Goal: Task Accomplishment & Management: Use online tool/utility

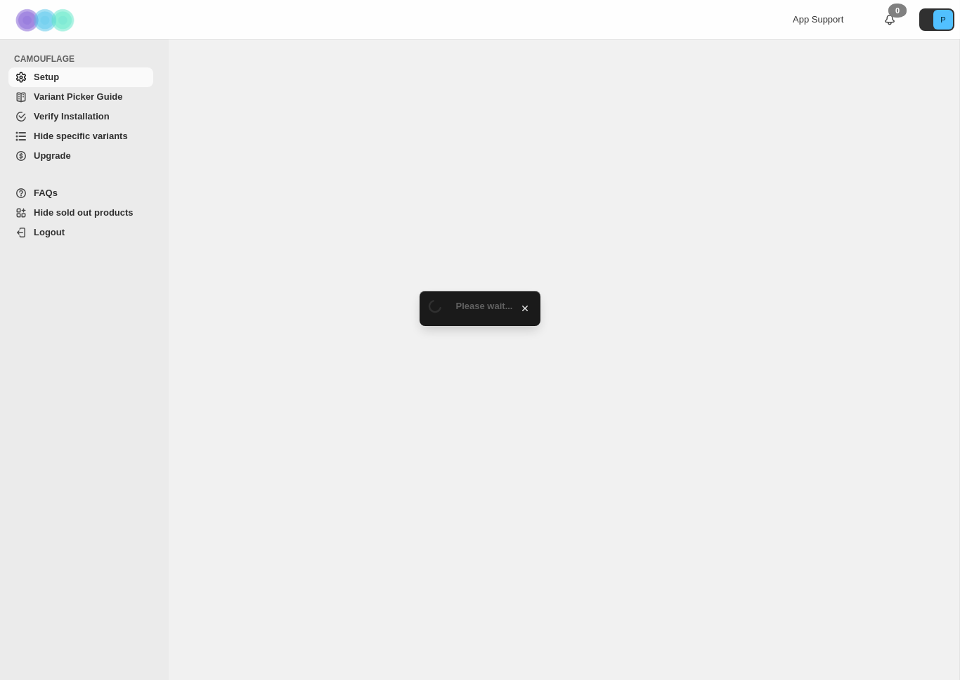
click at [68, 136] on span "Hide specific variants" at bounding box center [81, 136] width 94 height 11
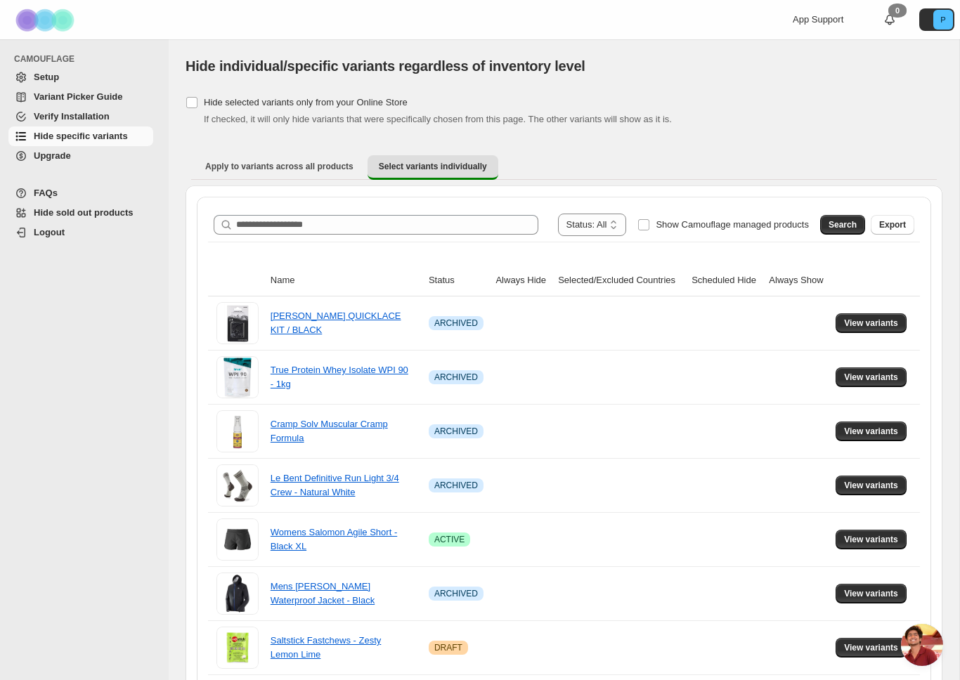
scroll to position [4757, 0]
click at [847, 221] on span "Search" at bounding box center [843, 224] width 28 height 11
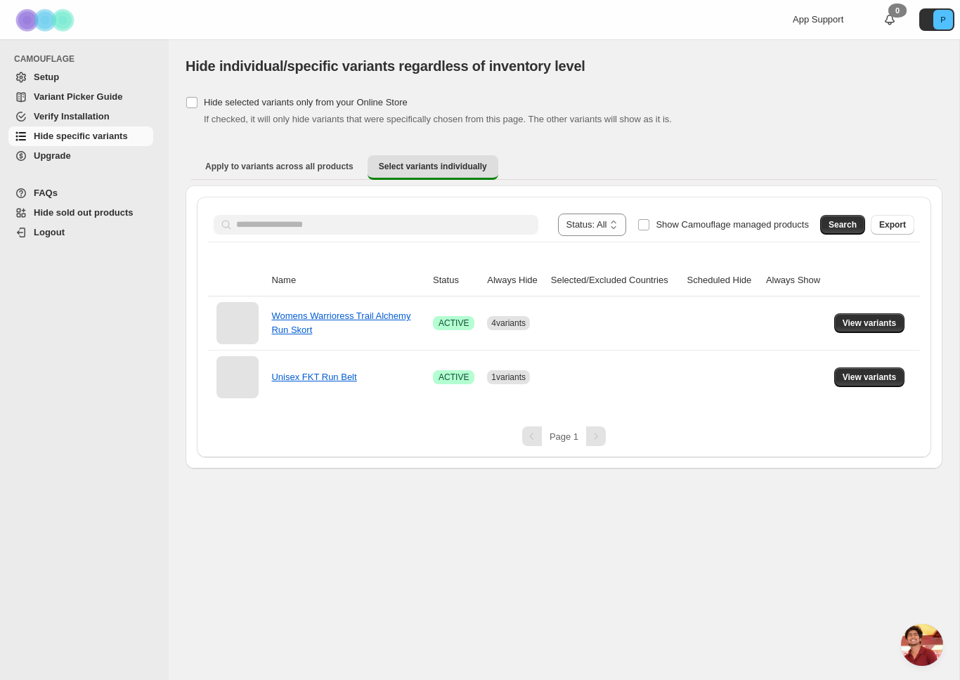
click at [626, 226] on span at bounding box center [631, 225] width 11 height 22
click at [494, 228] on input "Search product name" at bounding box center [387, 225] width 302 height 20
type input "********"
click at [826, 221] on button "Search" at bounding box center [842, 225] width 45 height 20
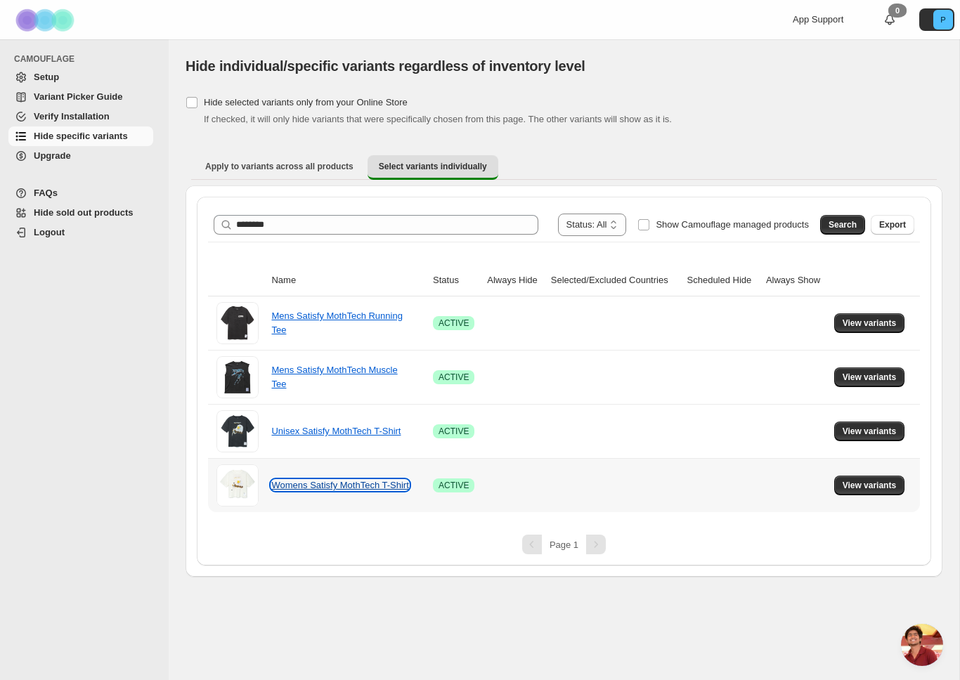
click at [284, 480] on link "Womens Satisfy MothTech T-Shirt" at bounding box center [339, 485] width 137 height 11
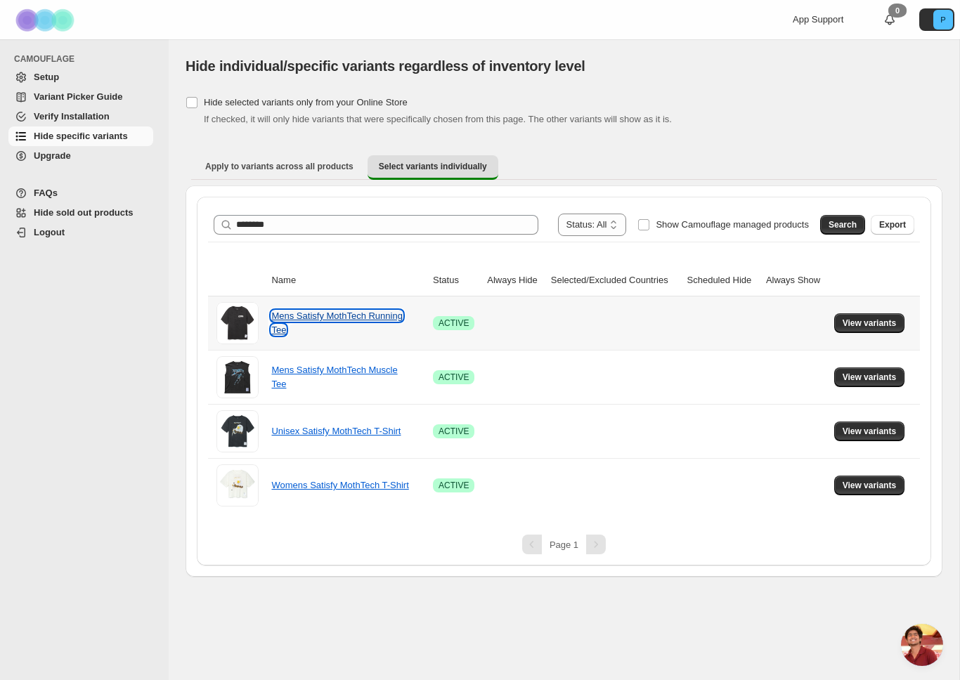
click at [302, 316] on link "Mens Satisfy MothTech Running Tee" at bounding box center [336, 323] width 131 height 25
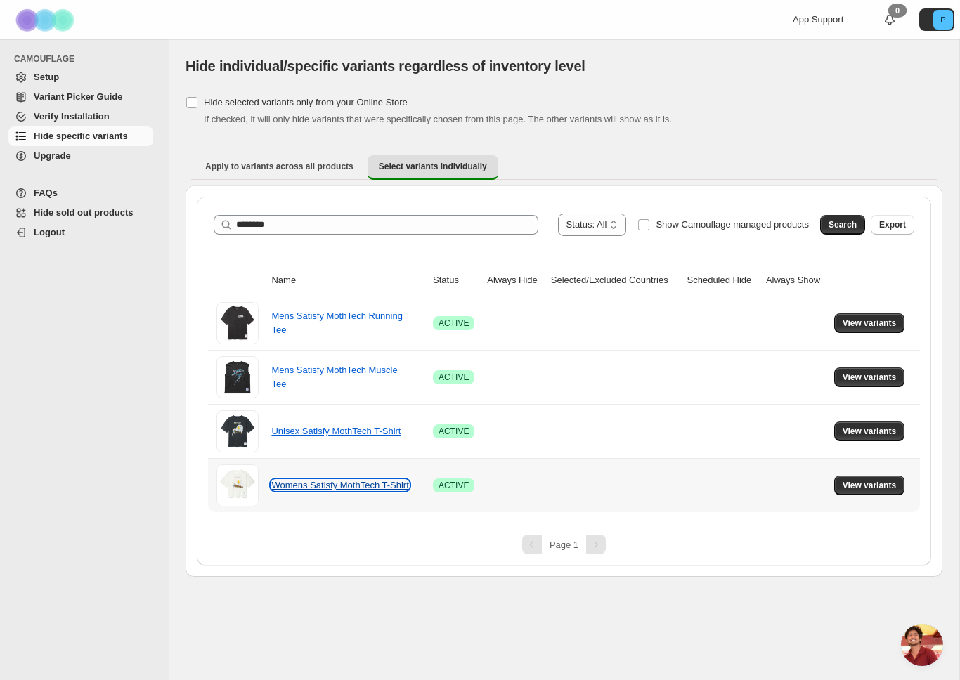
click at [284, 490] on link "Womens Satisfy MothTech T-Shirt" at bounding box center [339, 485] width 137 height 11
